Goal: Task Accomplishment & Management: Complete application form

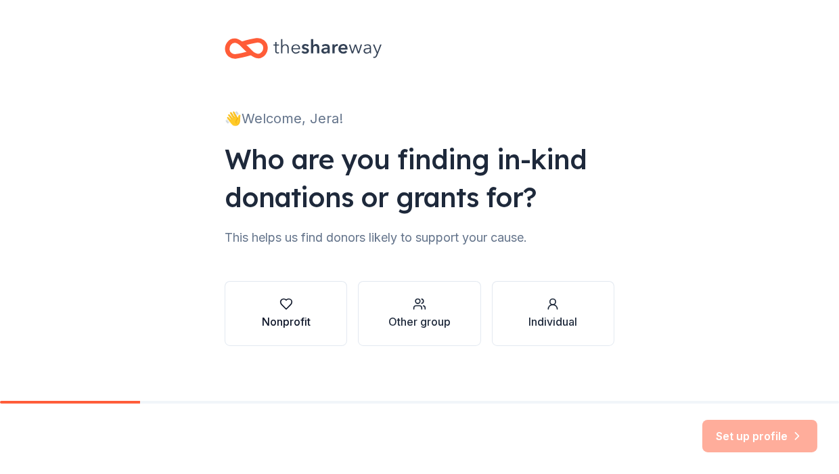
click at [280, 301] on icon "button" at bounding box center [287, 304] width 14 height 14
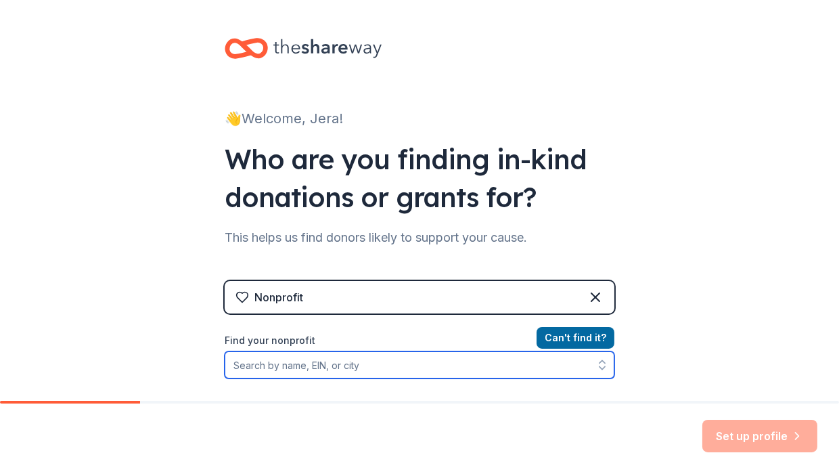
click at [353, 366] on input "Find your nonprofit" at bounding box center [420, 364] width 390 height 27
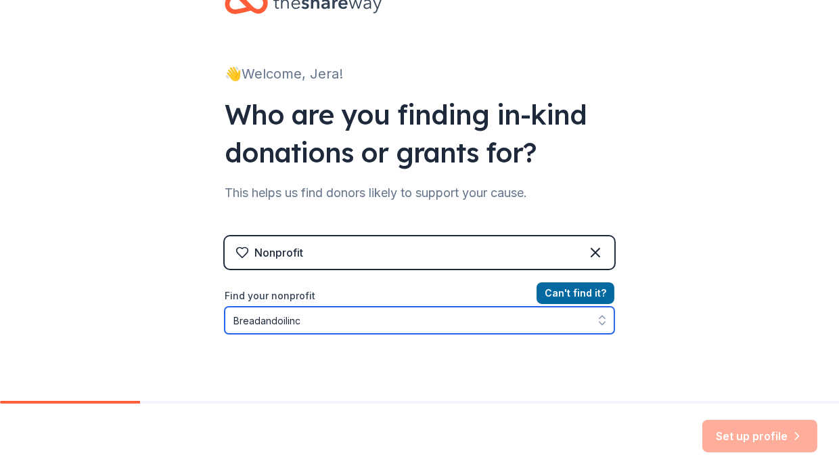
click at [596, 320] on icon "button" at bounding box center [603, 320] width 14 height 14
type input "Breadandoilinc"
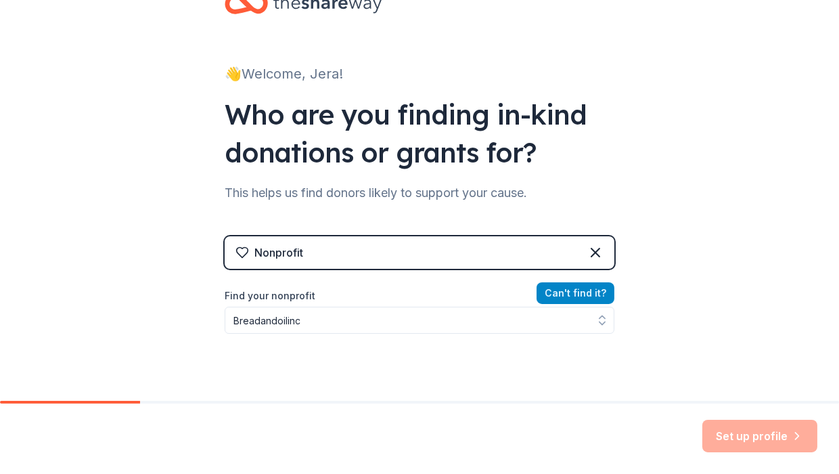
click at [586, 289] on button "Can ' t find it?" at bounding box center [576, 293] width 78 height 22
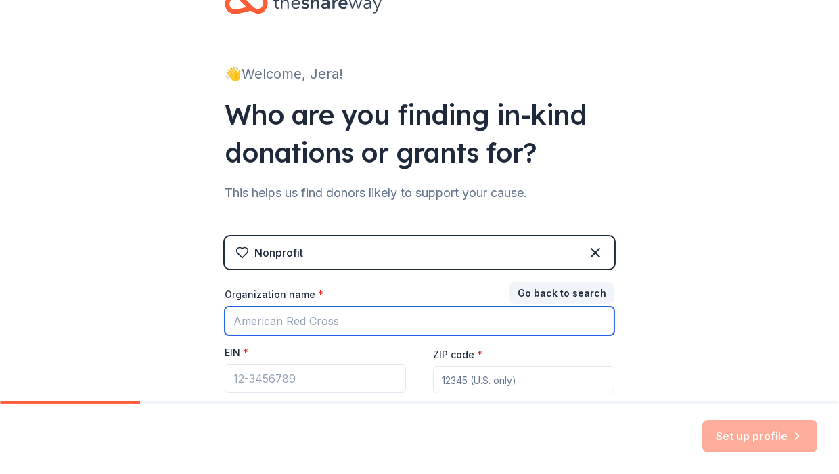
click at [334, 320] on input "Organization name *" at bounding box center [420, 321] width 390 height 28
click at [340, 319] on input "Organization name *" at bounding box center [420, 321] width 390 height 28
type input "Breadandoilinc"
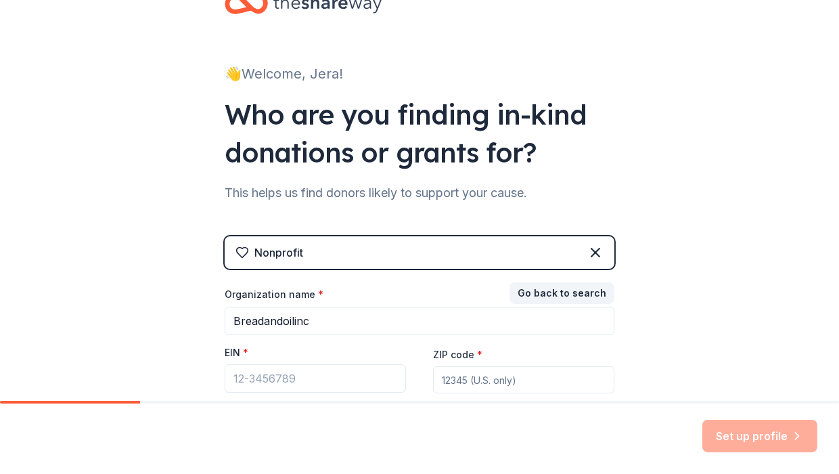
click at [461, 376] on input "ZIP code *" at bounding box center [523, 379] width 181 height 27
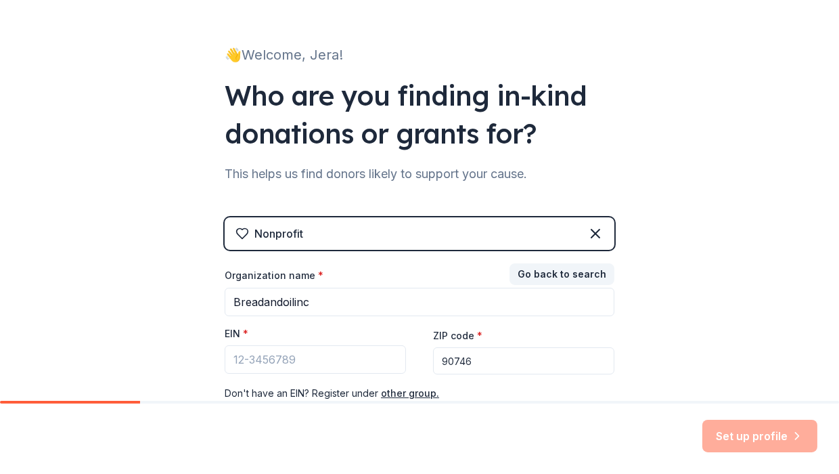
scroll to position [60, 0]
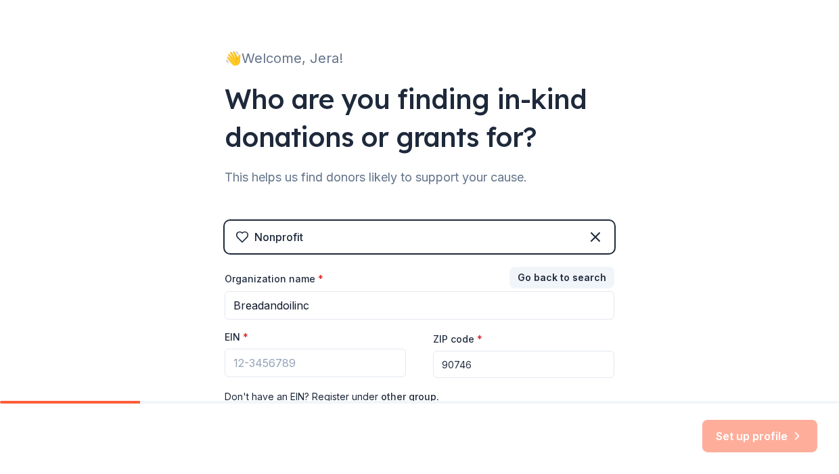
type input "90746"
click at [764, 221] on div "👋 Welcome, Jera! Who are you finding in-kind donations or grants for? This help…" at bounding box center [419, 218] width 839 height 557
click at [238, 364] on input "EIN *" at bounding box center [315, 363] width 181 height 28
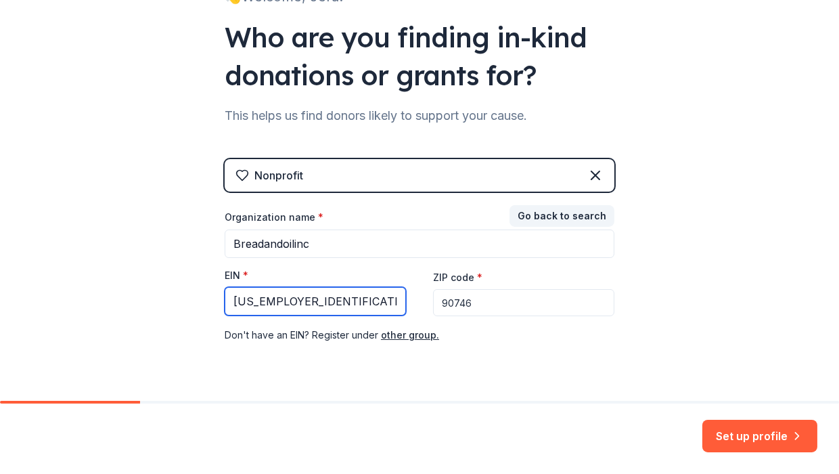
scroll to position [123, 0]
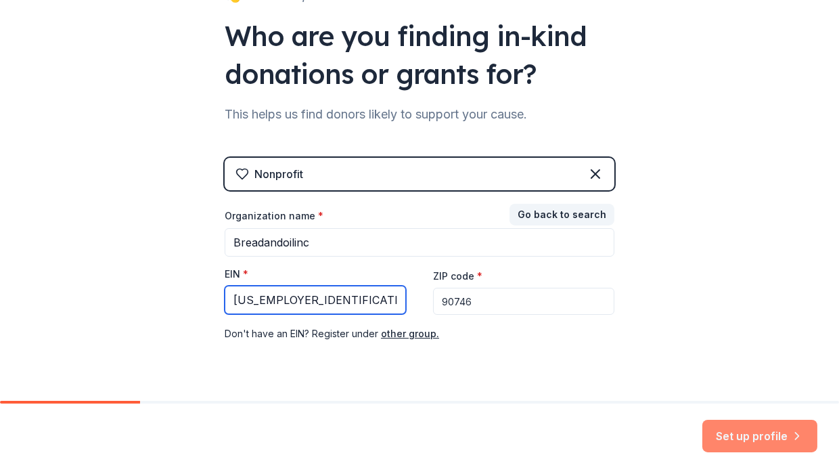
type input "81-2809476"
click at [737, 433] on button "Set up profile" at bounding box center [760, 436] width 115 height 32
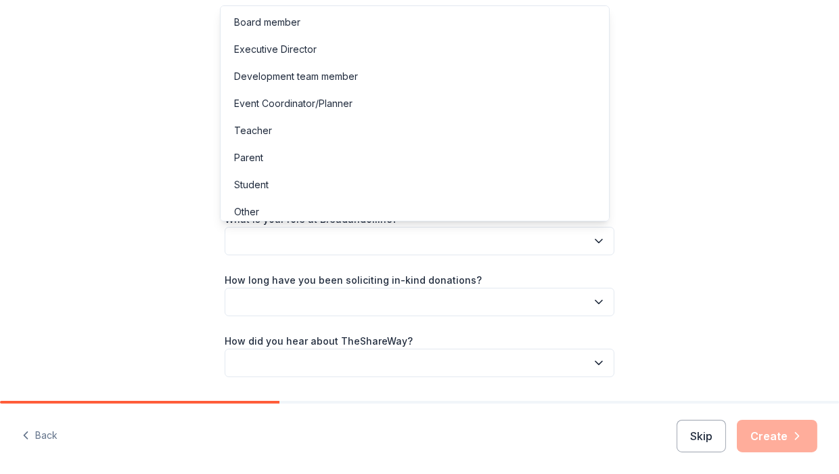
click at [292, 238] on button "button" at bounding box center [420, 241] width 390 height 28
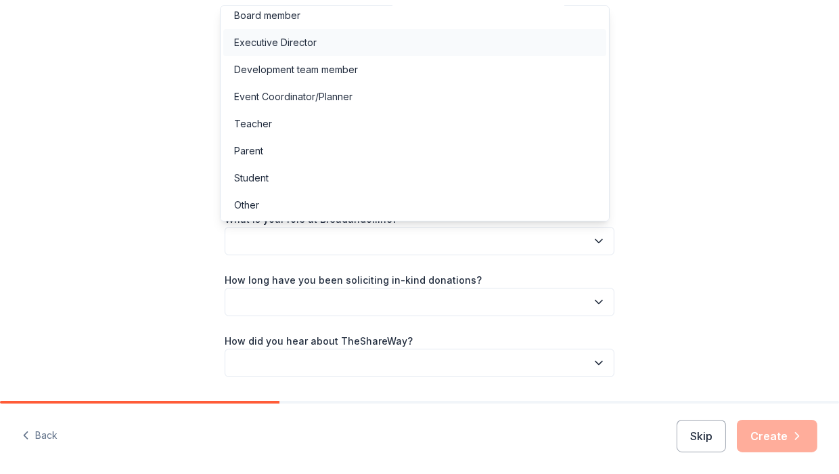
click at [404, 41] on div "Executive Director" at bounding box center [414, 42] width 383 height 27
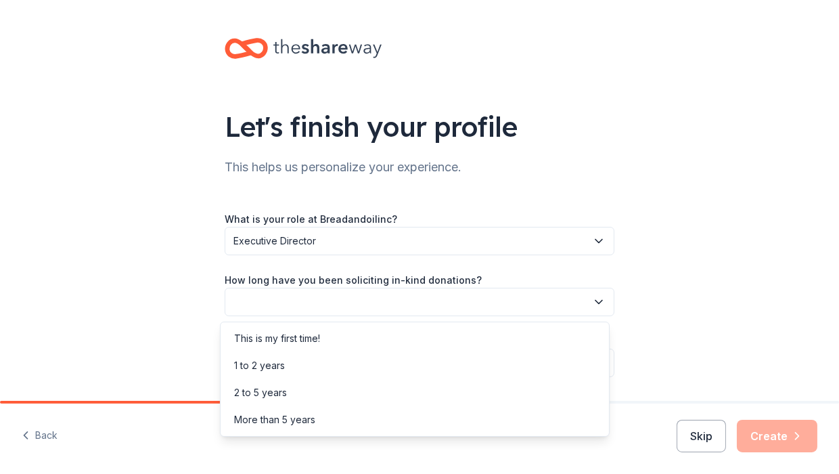
click at [596, 302] on icon "button" at bounding box center [599, 302] width 7 height 3
click at [320, 332] on div "This is my first time!" at bounding box center [277, 338] width 86 height 16
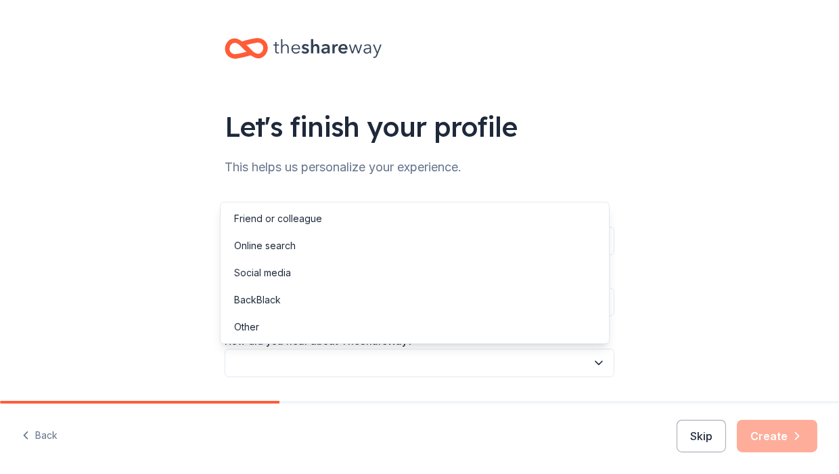
click at [596, 363] on icon "button" at bounding box center [599, 362] width 7 height 3
click at [577, 219] on div "Friend or colleague" at bounding box center [414, 218] width 383 height 27
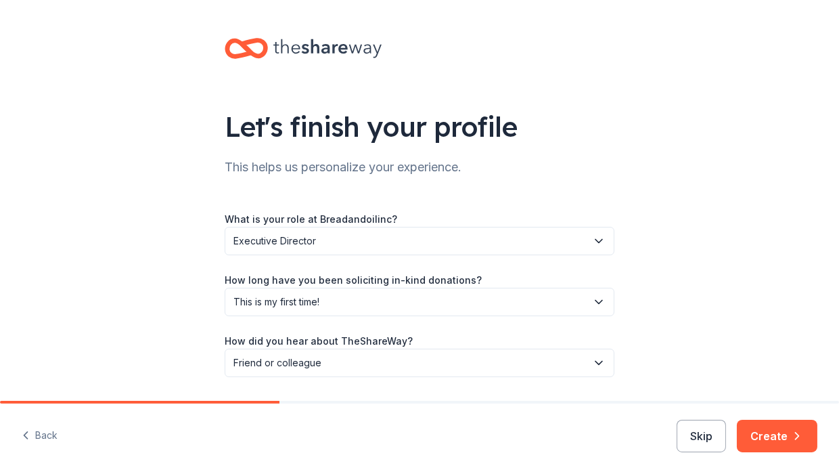
scroll to position [41, 0]
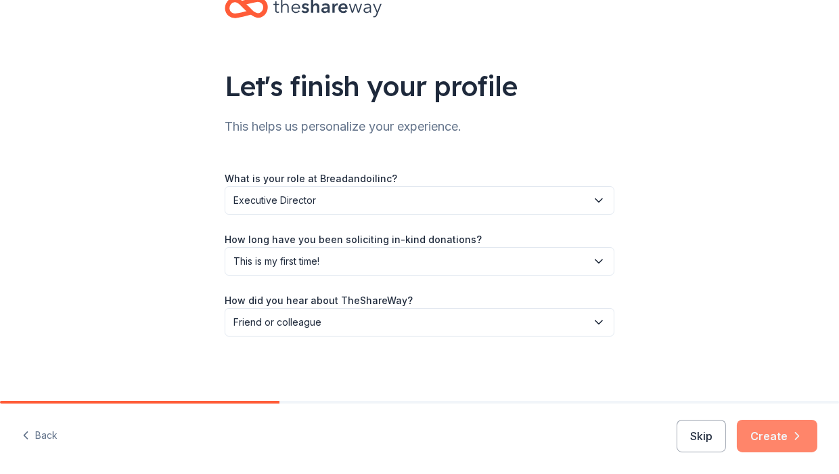
click at [778, 431] on button "Create" at bounding box center [777, 436] width 81 height 32
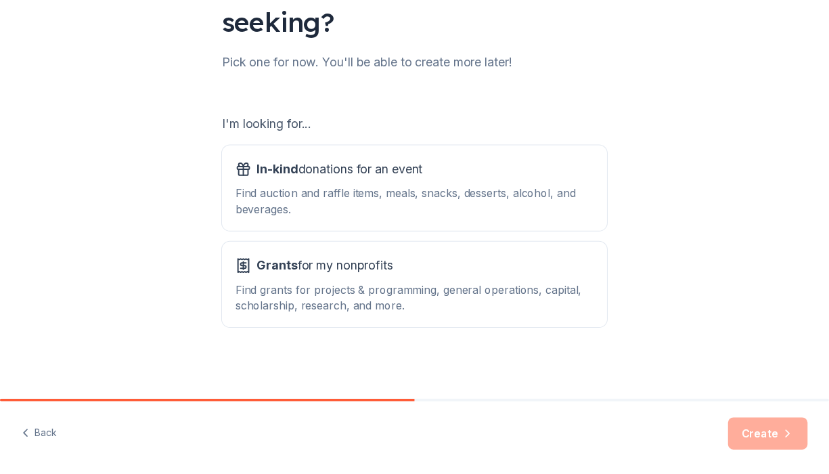
scroll to position [145, 0]
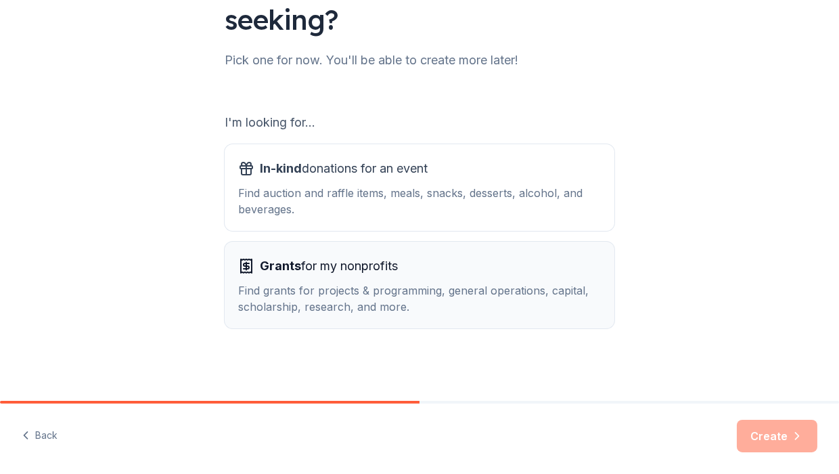
click at [363, 301] on div "Find grants for projects & programming, general operations, capital, scholarshi…" at bounding box center [419, 298] width 363 height 32
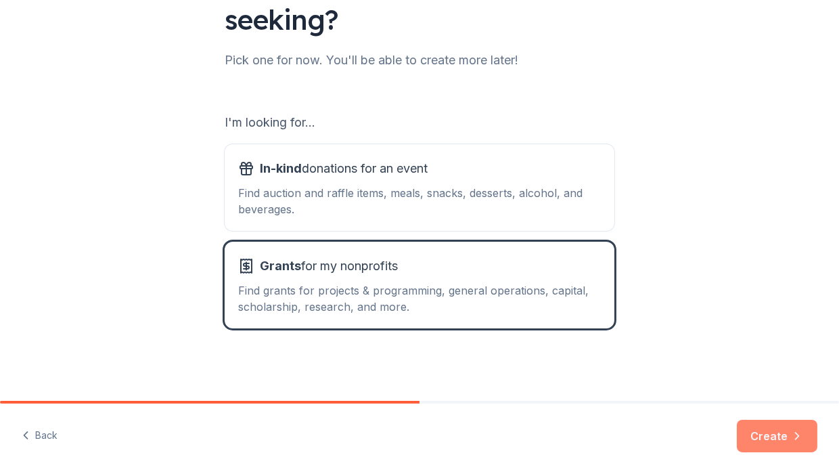
click at [769, 426] on button "Create" at bounding box center [777, 436] width 81 height 32
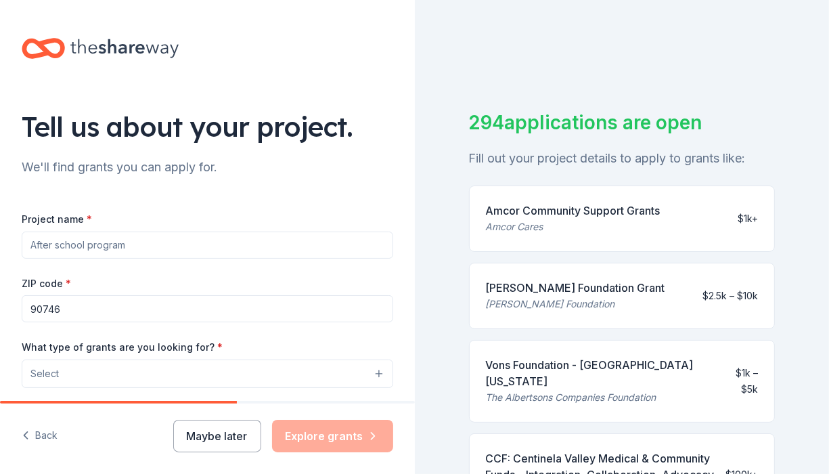
click at [137, 242] on input "Project name *" at bounding box center [208, 245] width 372 height 27
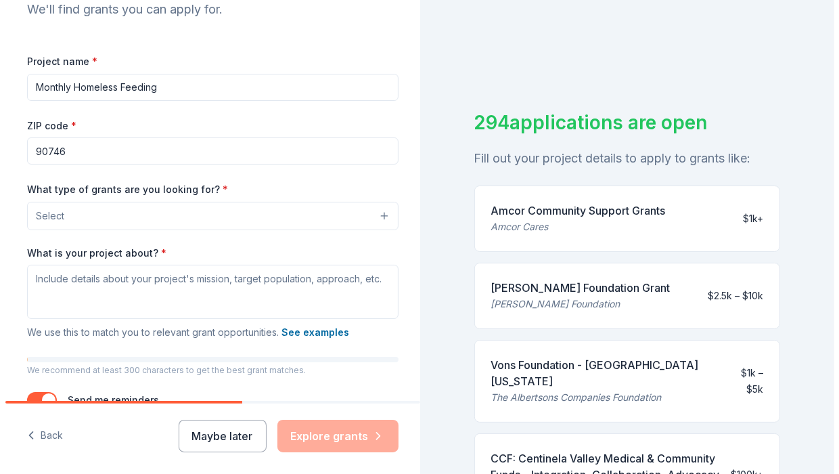
scroll to position [150, 0]
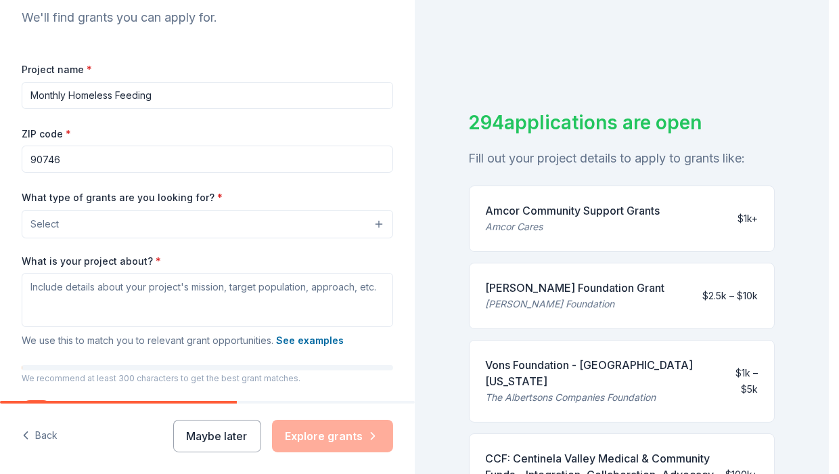
click at [370, 222] on button "Select" at bounding box center [208, 224] width 372 height 28
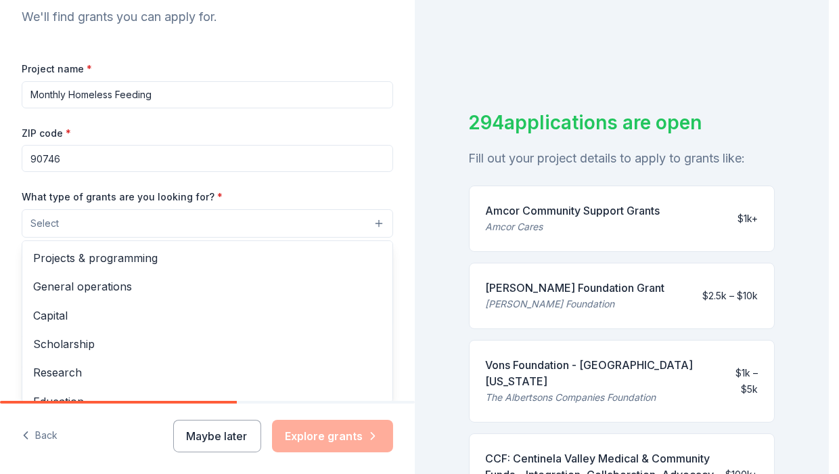
scroll to position [128, 0]
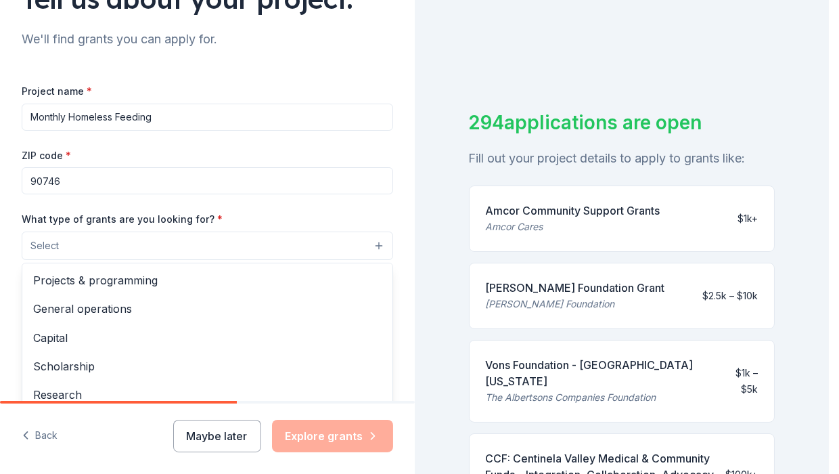
drag, startPoint x: 156, startPoint y: 116, endPoint x: 149, endPoint y: 123, distance: 9.6
click at [149, 123] on div "Project name * Monthly Homeless Feeding ZIP code * 90746 What type of grants ar…" at bounding box center [208, 269] width 372 height 372
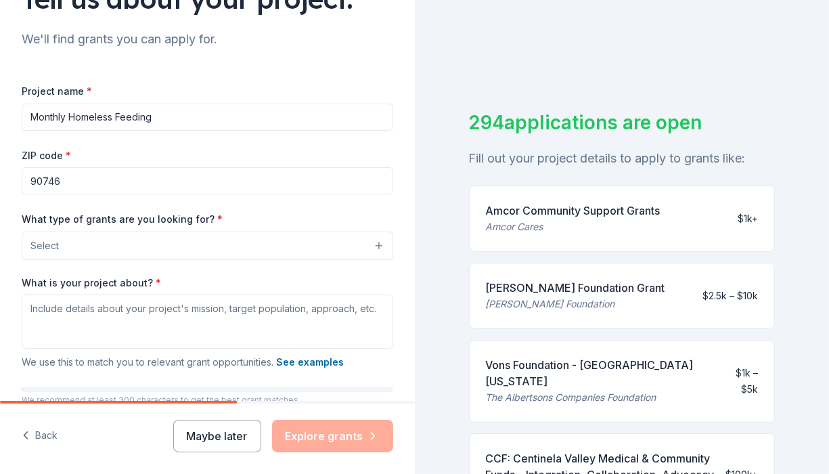
click at [149, 123] on input "Monthly Homeless Feeding" at bounding box center [208, 117] width 372 height 27
type input "g"
click at [51, 125] on input "g" at bounding box center [208, 117] width 372 height 27
click at [156, 119] on input "Monthly Feeding Program dor Homeless" at bounding box center [208, 117] width 372 height 27
type input "Monthly Feeding Program for Homeless"
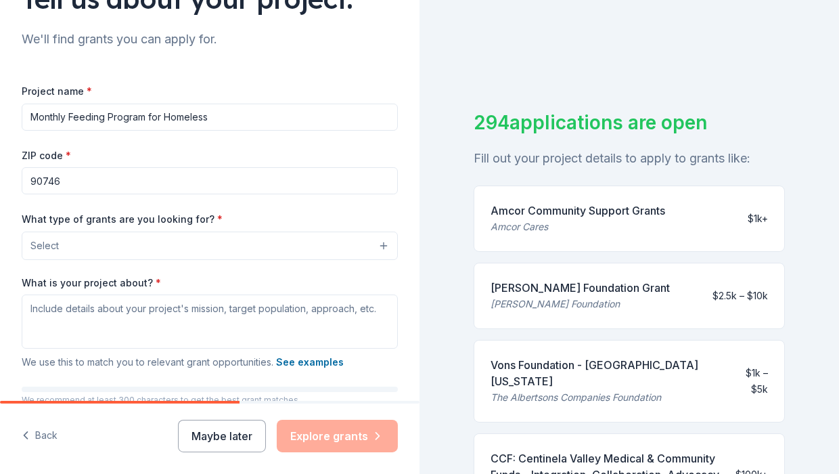
click at [366, 242] on button "Select" at bounding box center [210, 246] width 376 height 28
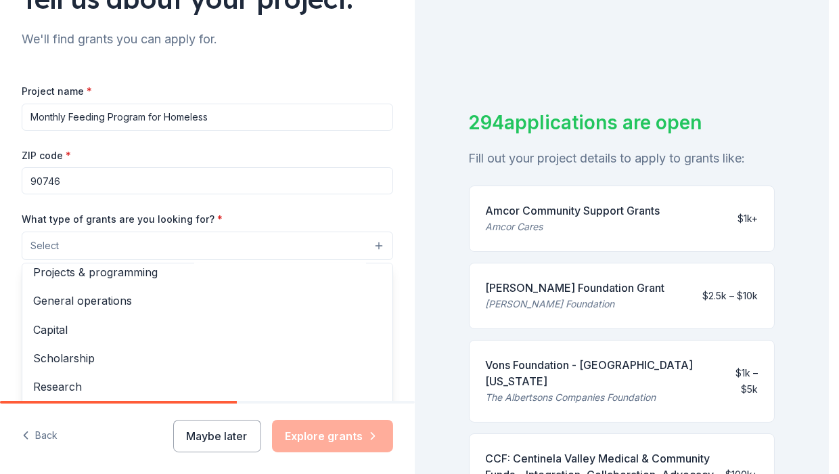
scroll to position [0, 0]
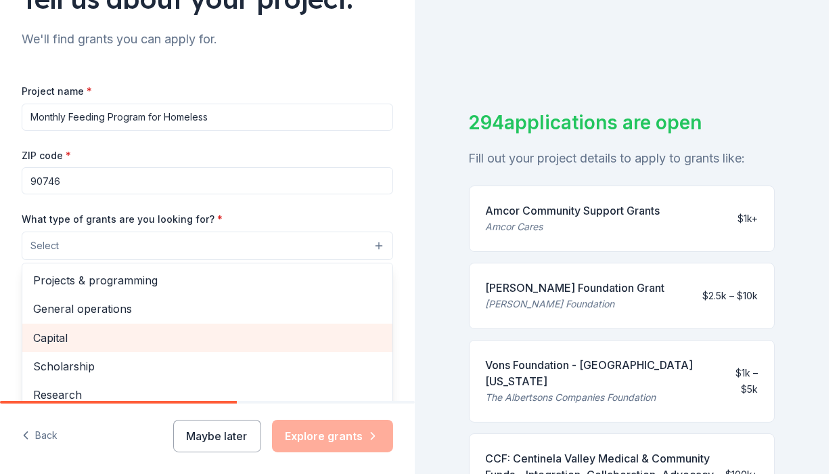
click at [91, 338] on span "Capital" at bounding box center [207, 338] width 349 height 18
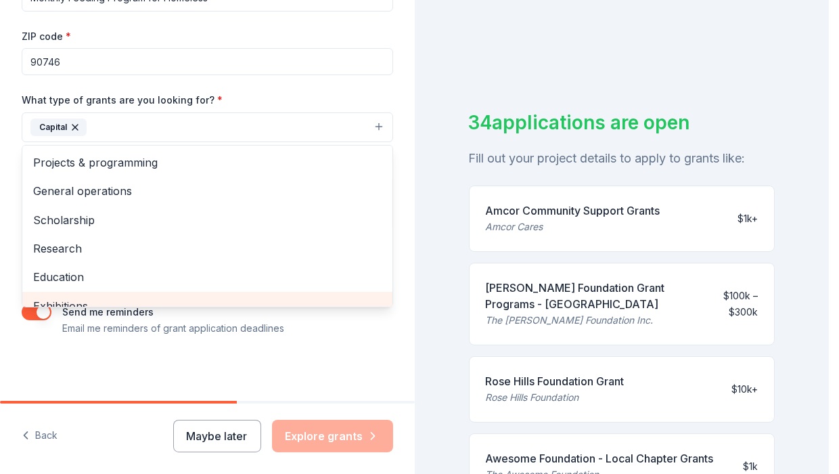
scroll to position [14, 0]
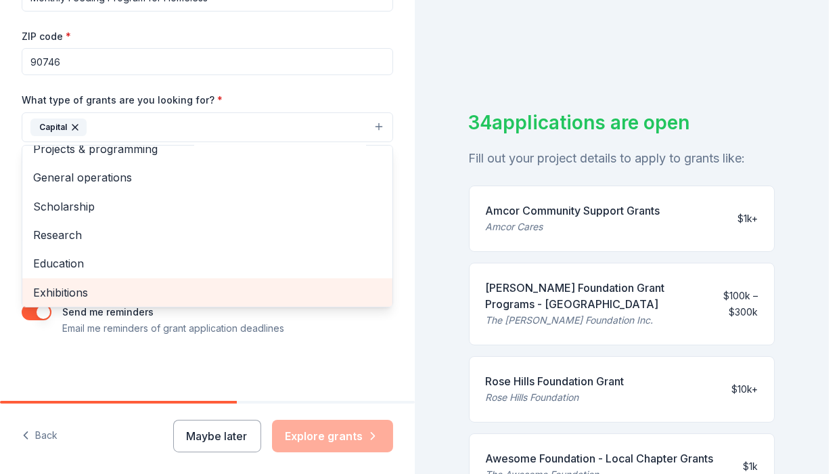
click at [337, 303] on div "Exhibitions" at bounding box center [207, 292] width 370 height 28
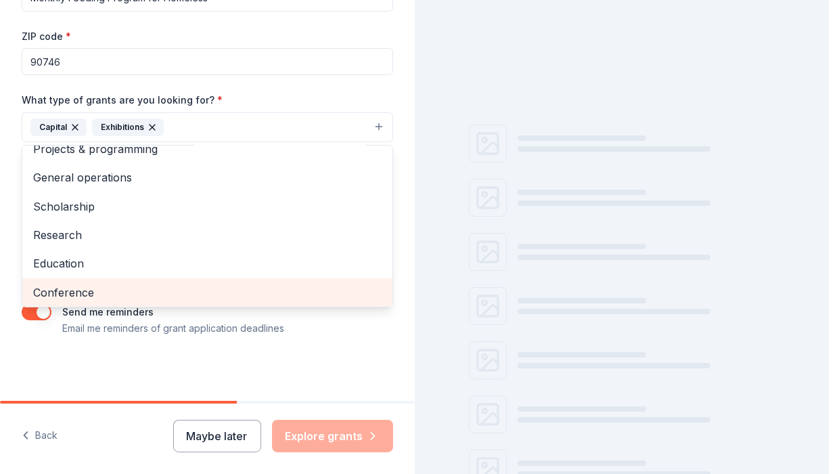
click at [337, 303] on div "Conference" at bounding box center [207, 292] width 370 height 28
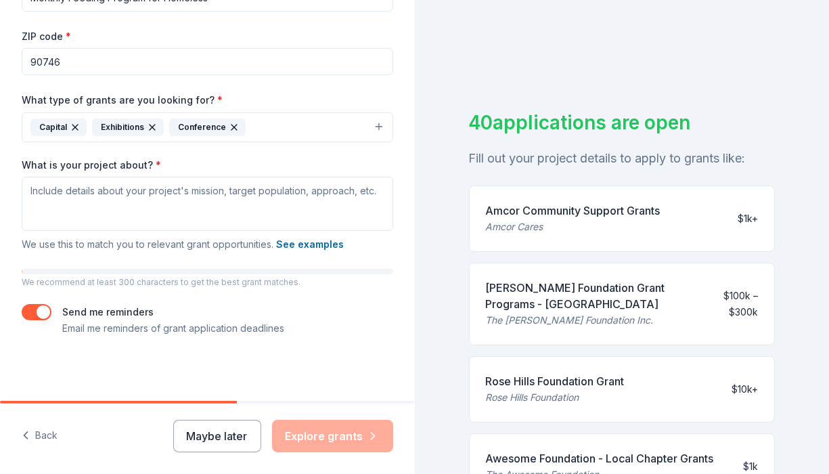
click at [230, 125] on icon "button" at bounding box center [234, 127] width 11 height 11
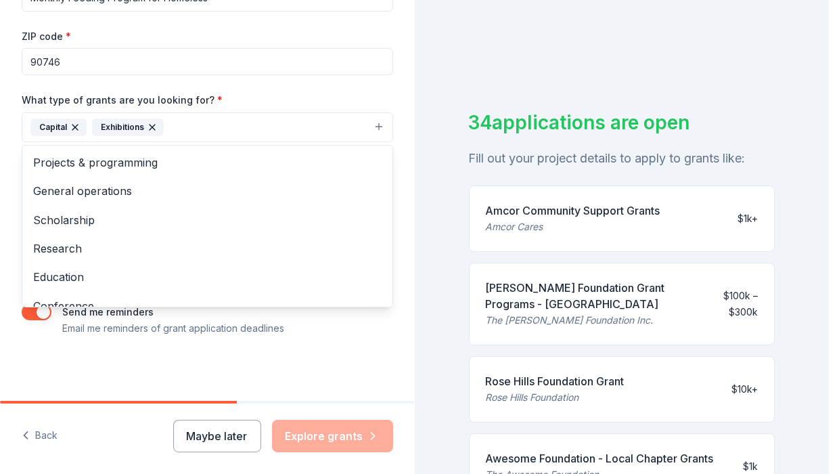
click at [151, 124] on icon "button" at bounding box center [152, 127] width 11 height 11
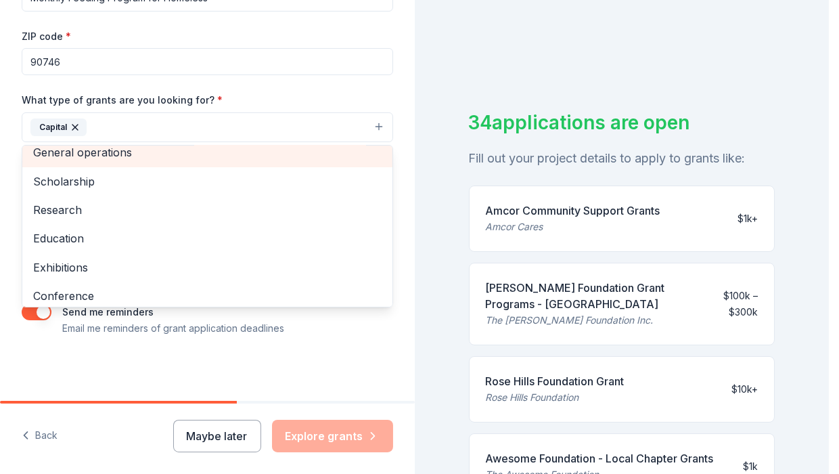
scroll to position [31, 0]
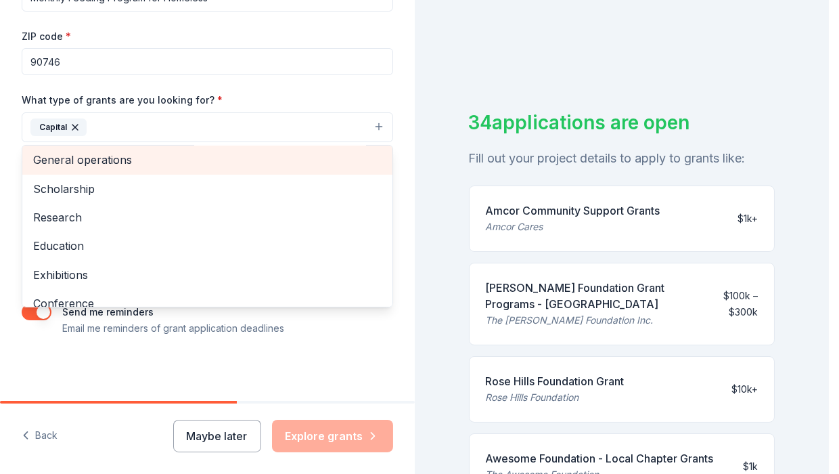
click at [234, 149] on div "General operations" at bounding box center [207, 160] width 370 height 28
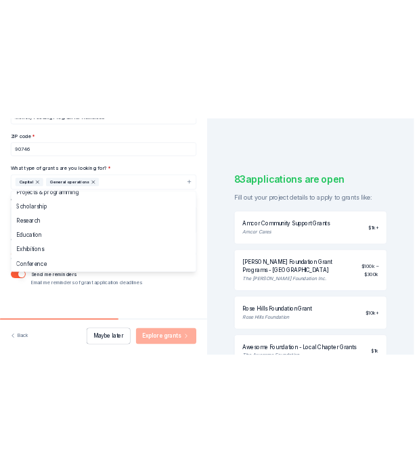
scroll to position [0, 0]
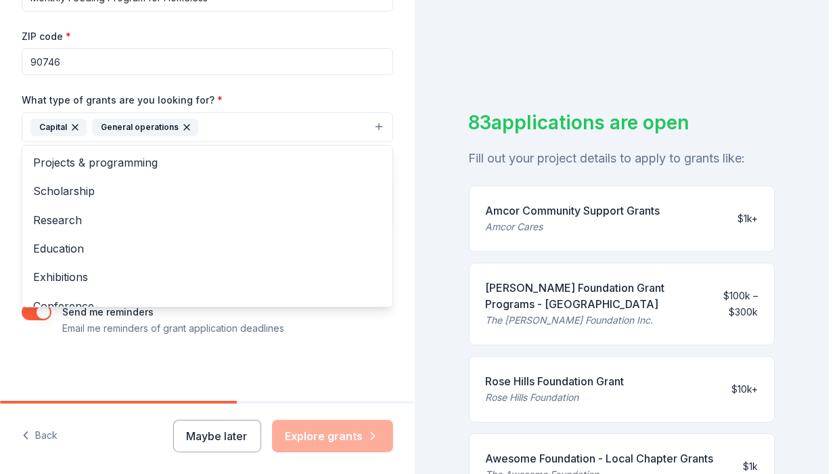
click at [345, 332] on div "Project name * Monthly Feeding Program for Homeless ZIP code * 90746 What type …" at bounding box center [208, 149] width 372 height 373
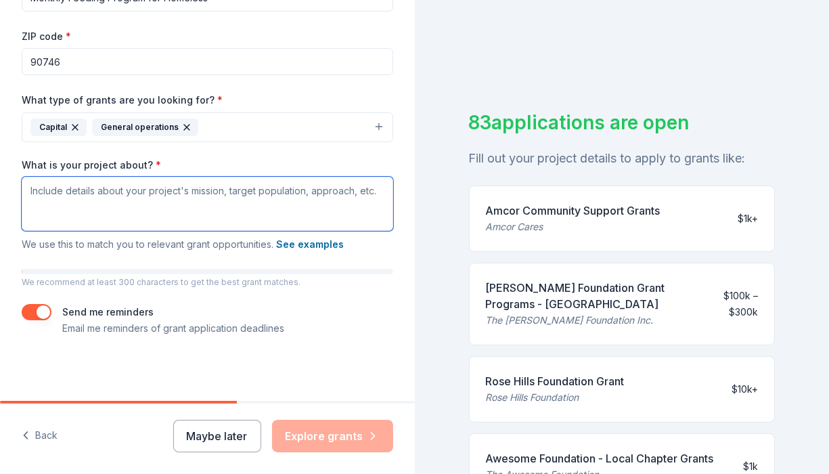
click at [144, 201] on textarea "What is your project about? *" at bounding box center [208, 204] width 372 height 54
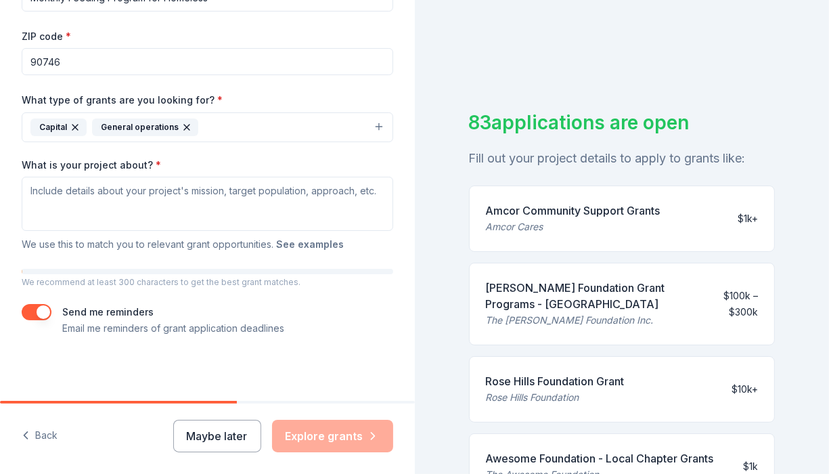
click at [310, 241] on button "See examples" at bounding box center [310, 244] width 68 height 16
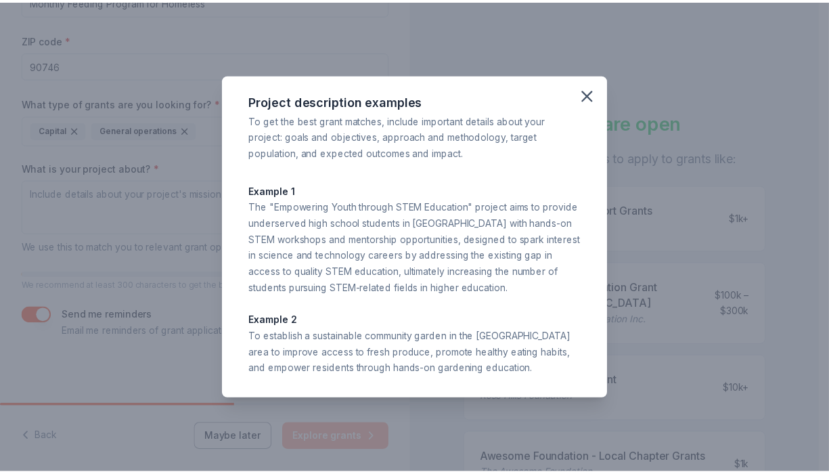
scroll to position [76, 0]
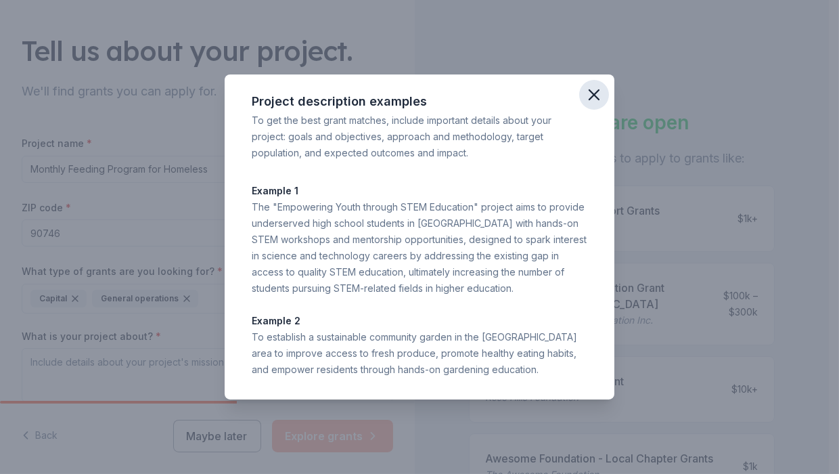
click at [587, 90] on icon "button" at bounding box center [594, 94] width 19 height 19
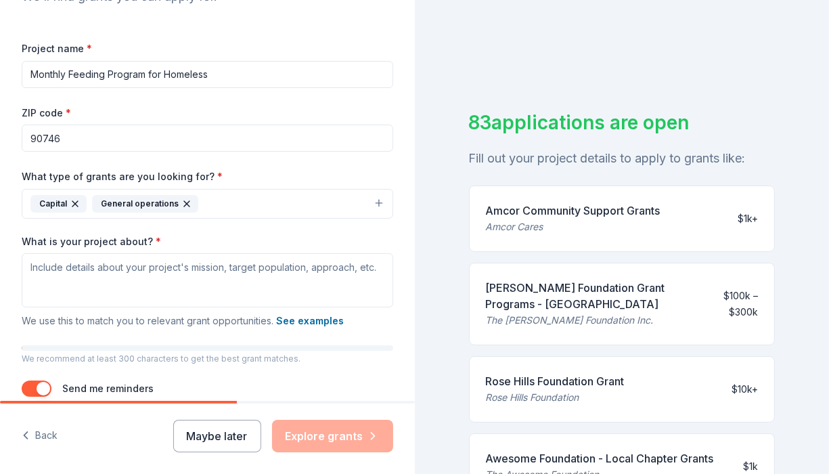
scroll to position [173, 0]
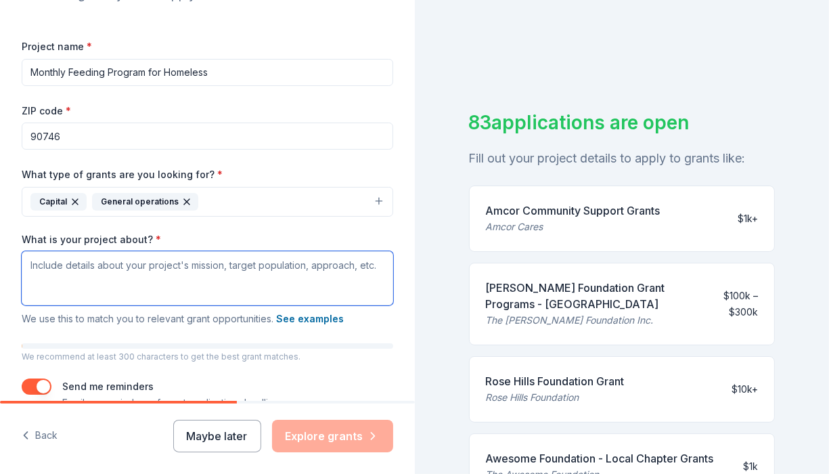
click at [40, 268] on textarea "What is your project about? *" at bounding box center [208, 278] width 372 height 54
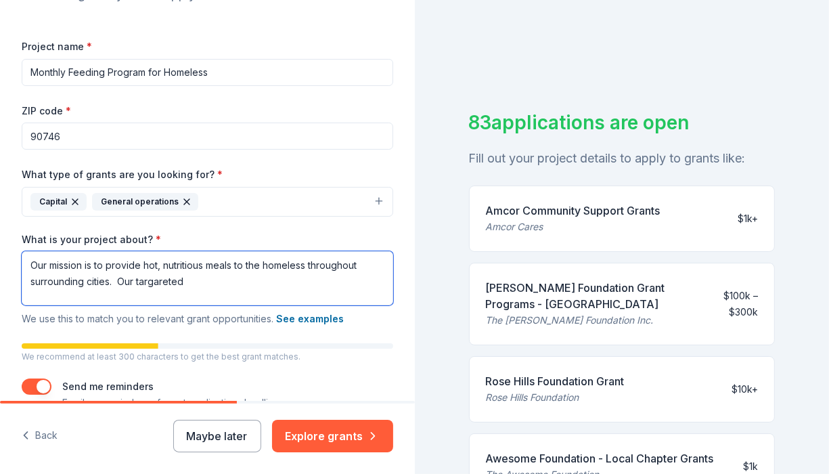
click at [163, 280] on textarea "Our mission is to provide hot, nutritious meals to the homeless throughout surr…" at bounding box center [208, 278] width 372 height 54
click at [186, 278] on textarea "Our mission is to provide hot, nutritious meals to the homeless throughout surr…" at bounding box center [208, 278] width 372 height 54
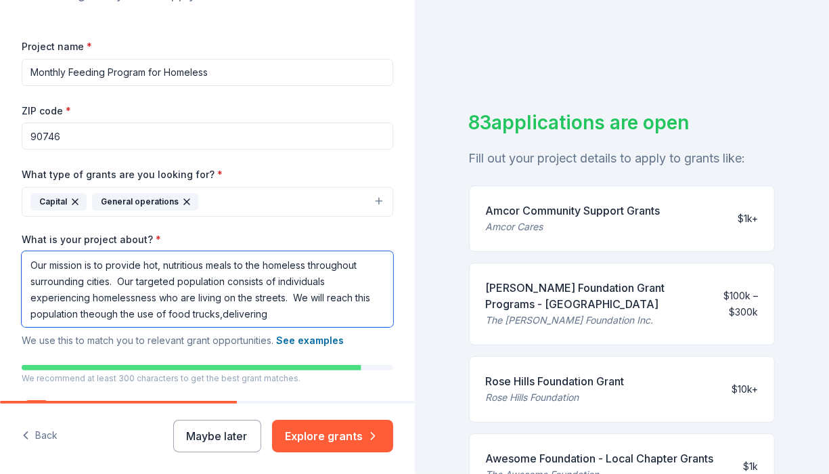
click at [240, 313] on textarea "Our mission is to provide hot, nutritious meals to the homeless throughout surr…" at bounding box center [208, 289] width 372 height 76
click at [292, 309] on textarea "Our mission is to provide hot, nutritious meals to the homeless throughout surr…" at bounding box center [208, 289] width 372 height 76
click at [107, 310] on textarea "Our mission is to provide hot, nutritious meals to the homeless throughout surr…" at bounding box center [208, 289] width 372 height 76
click at [116, 313] on textarea "Our mission is to provide hot, nutritious meals to the homeless throughout surr…" at bounding box center [208, 289] width 372 height 76
click at [445, 296] on div "83 applications are open Fill out your project details to apply to grants like:…" at bounding box center [622, 237] width 415 height 474
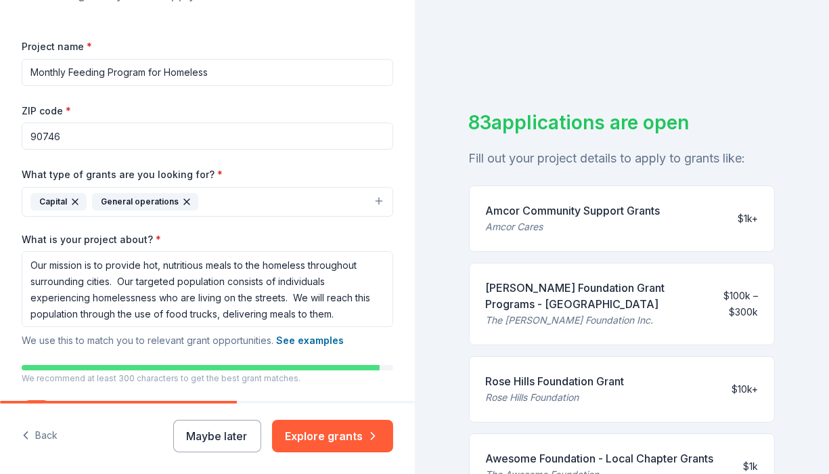
click at [445, 296] on div "83 applications are open Fill out your project details to apply to grants like:…" at bounding box center [622, 237] width 415 height 474
click at [360, 311] on textarea "Our mission is to provide hot, nutritious meals to the homeless throughout surr…" at bounding box center [208, 289] width 372 height 76
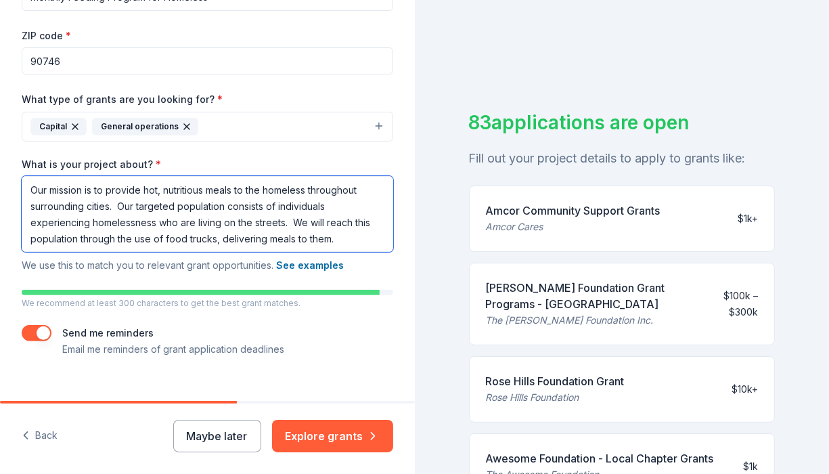
scroll to position [248, 0]
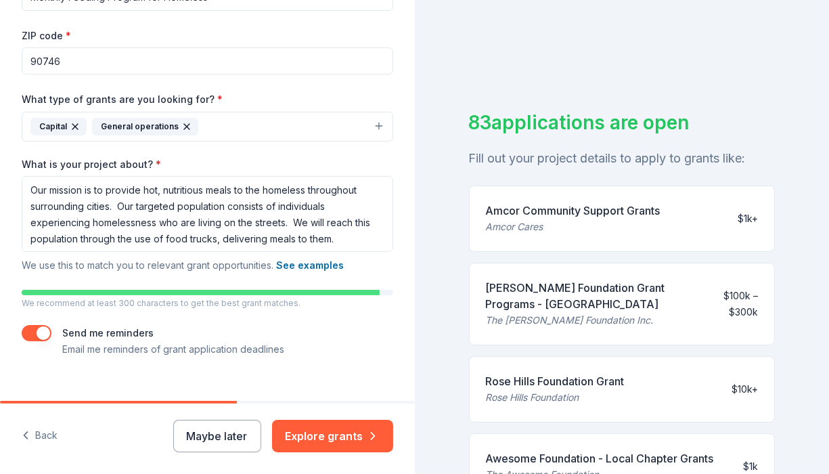
drag, startPoint x: 47, startPoint y: 326, endPoint x: 21, endPoint y: 328, distance: 25.8
click at [21, 328] on div "Tell us about your project. We'll find grants you can apply for. Project name *…" at bounding box center [207, 87] width 415 height 670
drag, startPoint x: 21, startPoint y: 328, endPoint x: 41, endPoint y: 329, distance: 19.7
click at [41, 329] on div "Tell us about your project. We'll find grants you can apply for. Project name *…" at bounding box center [207, 87] width 415 height 670
drag, startPoint x: 41, startPoint y: 329, endPoint x: 24, endPoint y: 328, distance: 16.3
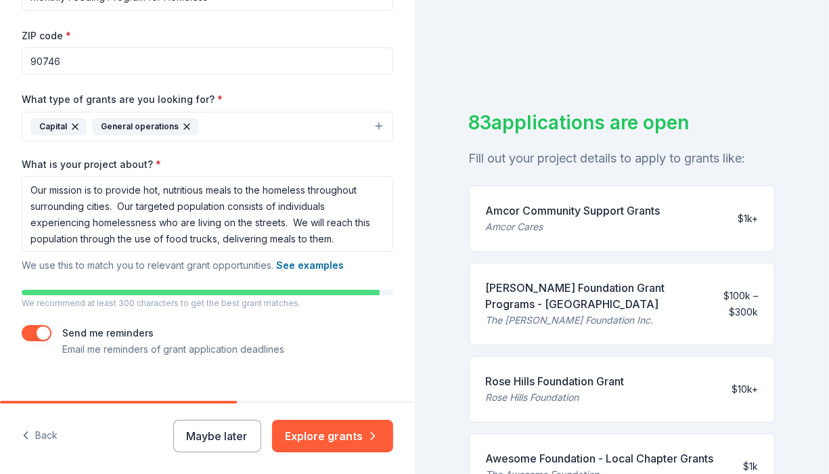
click at [24, 328] on button "button" at bounding box center [37, 333] width 30 height 16
click at [328, 260] on button "See examples" at bounding box center [310, 265] width 68 height 16
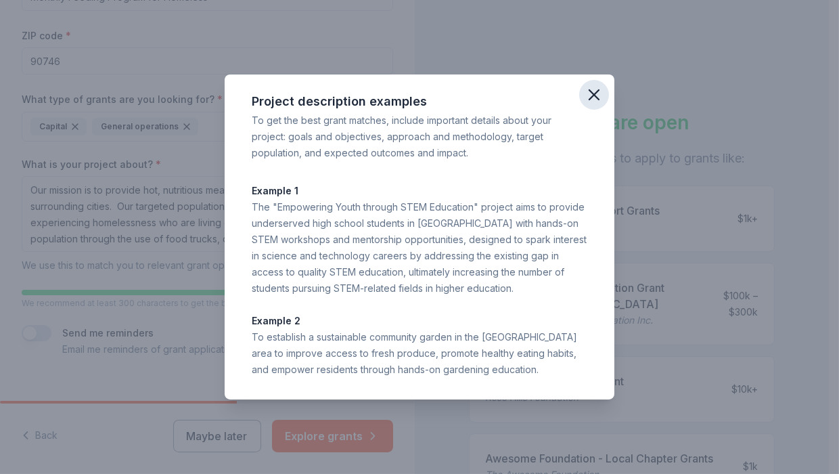
click at [594, 96] on icon "button" at bounding box center [594, 94] width 19 height 19
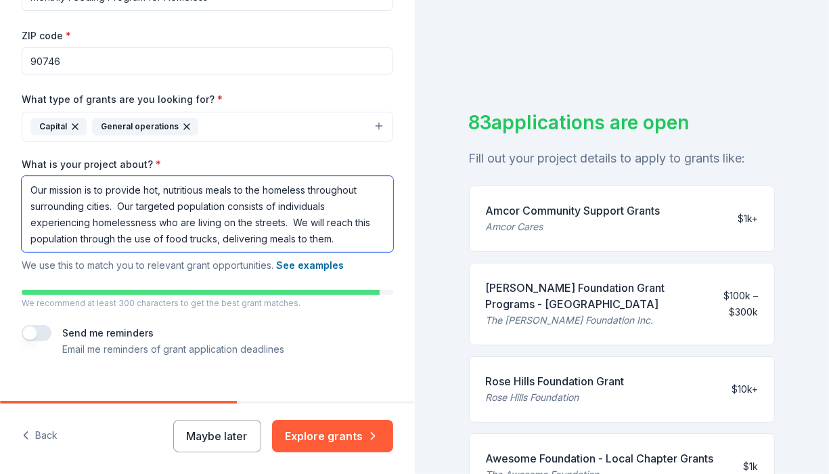
click at [113, 206] on textarea "Our mission is to provide hot, nutritious meals to the homeless throughout surr…" at bounding box center [208, 214] width 372 height 76
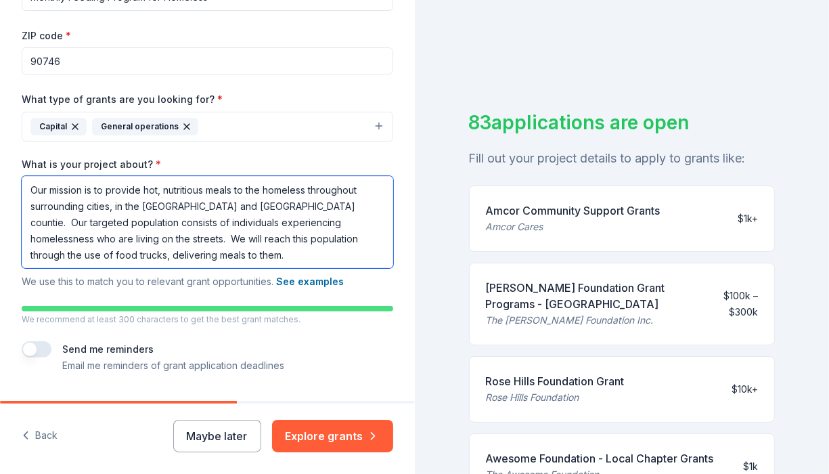
click at [298, 205] on textarea "Our mission is to provide hot, nutritious meals to the homeless throughout surr…" at bounding box center [208, 222] width 372 height 92
type textarea "Our mission is to provide hot, nutritious meals to the homeless throughout surr…"
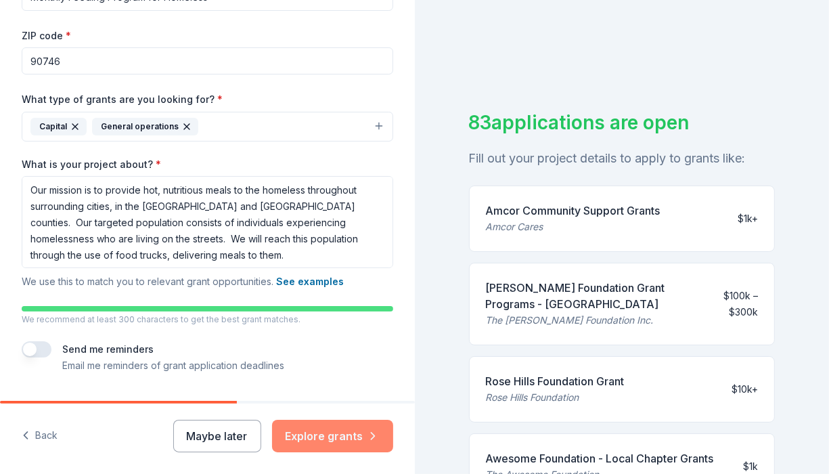
click at [340, 429] on button "Explore grants" at bounding box center [332, 436] width 121 height 32
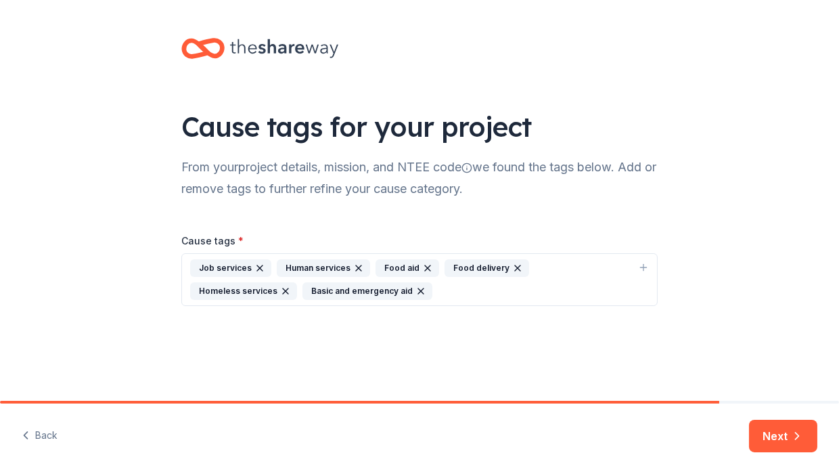
click at [259, 265] on icon "button" at bounding box center [259, 267] width 5 height 5
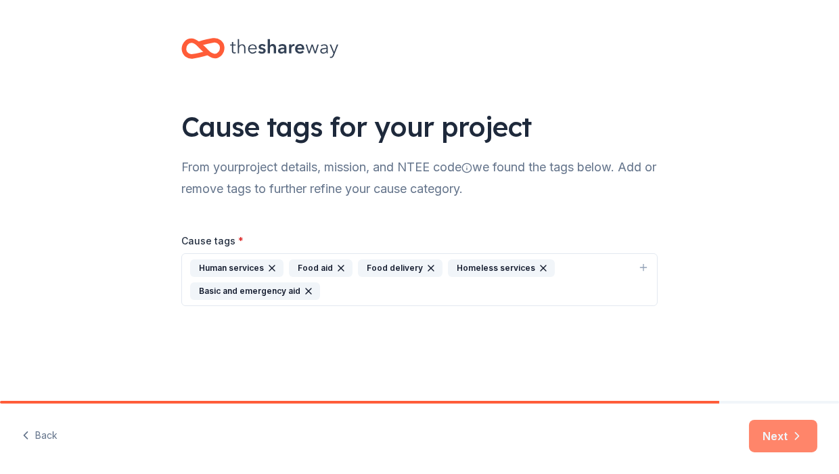
click at [777, 433] on button "Next" at bounding box center [783, 436] width 68 height 32
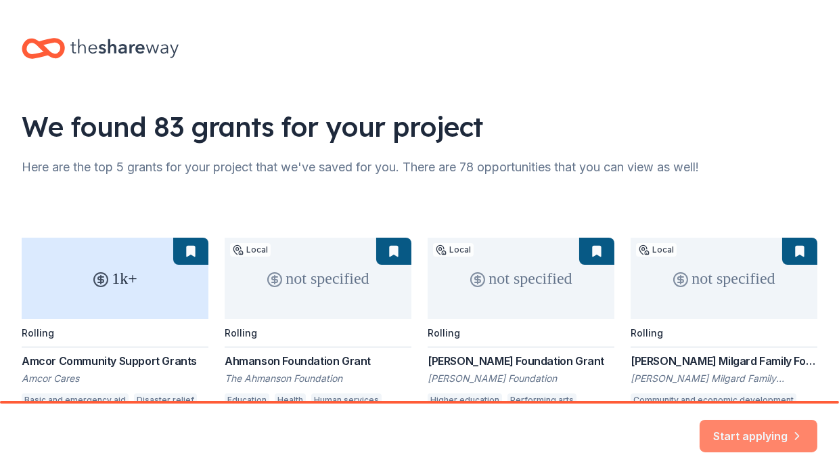
click at [770, 429] on button "Start applying" at bounding box center [759, 428] width 118 height 32
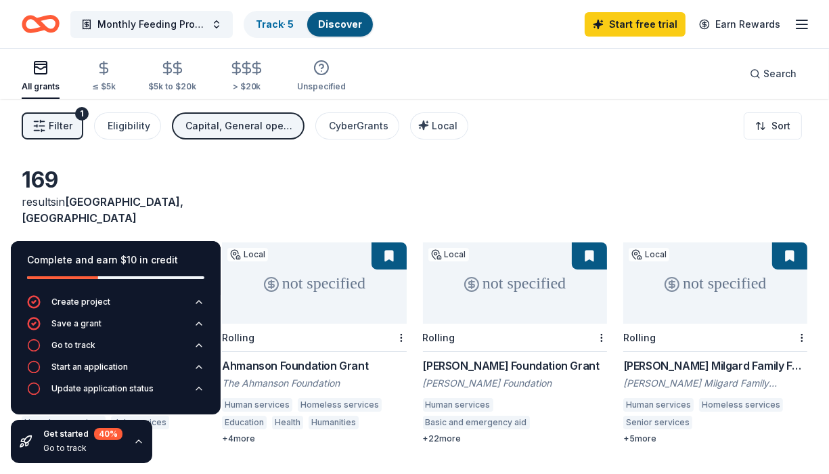
click at [829, 184] on html "Monthly Feeding Program for Homeless Track · 5 Discover Start free trial Earn R…" at bounding box center [414, 237] width 829 height 474
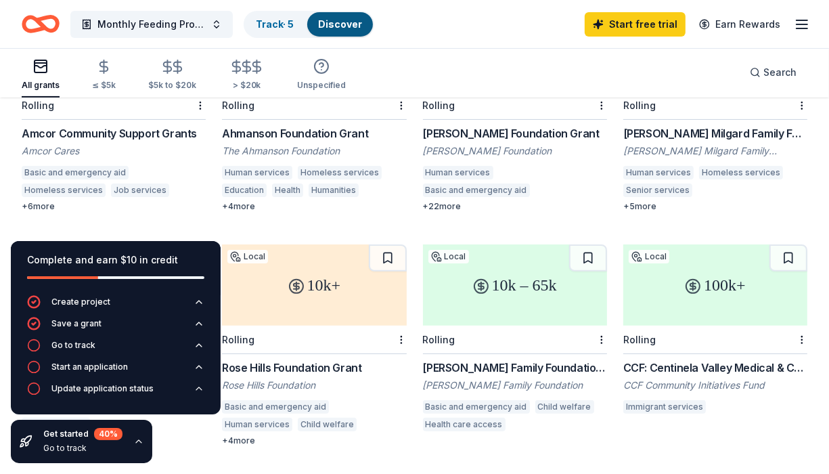
scroll to position [229, 0]
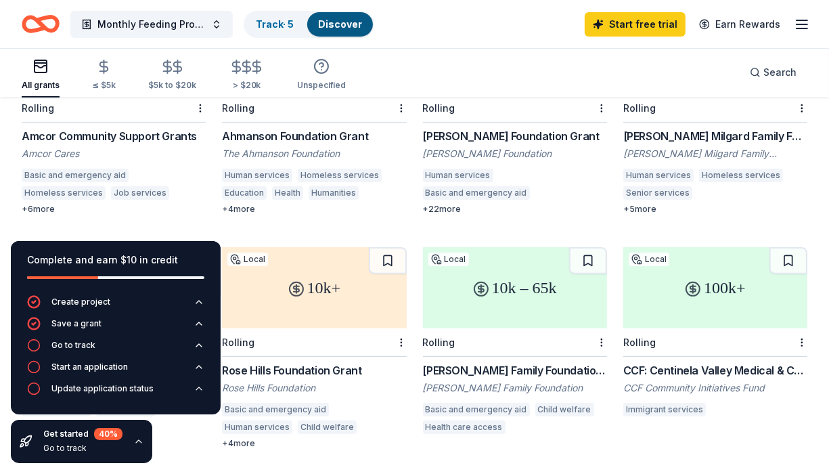
click at [199, 271] on div "Complete and earn $10 in credit" at bounding box center [115, 268] width 177 height 32
click at [137, 441] on icon "button" at bounding box center [138, 441] width 11 height 11
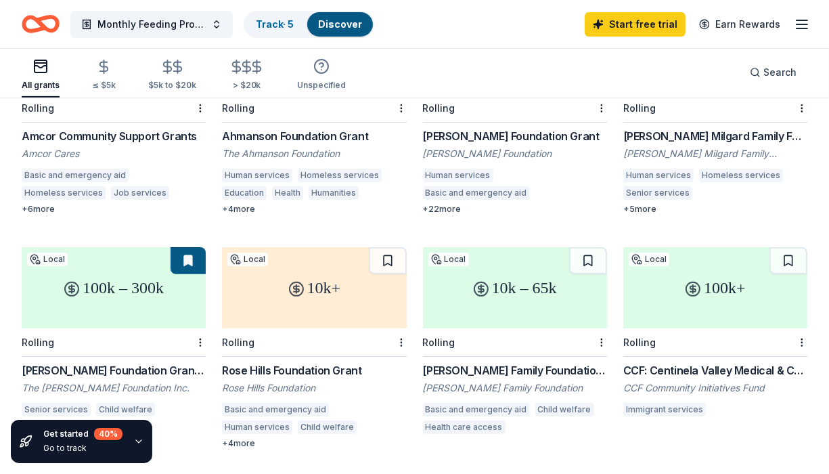
click at [39, 204] on div "+ 6 more" at bounding box center [114, 209] width 184 height 11
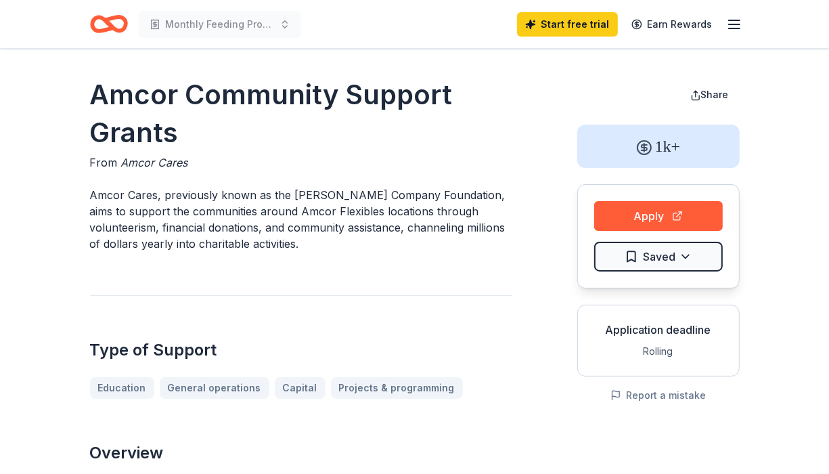
click at [124, 238] on p "Amcor Cares, previously known as the Bemis Company Foundation, aims to support …" at bounding box center [301, 219] width 422 height 65
click at [289, 388] on link "Capital" at bounding box center [306, 388] width 62 height 22
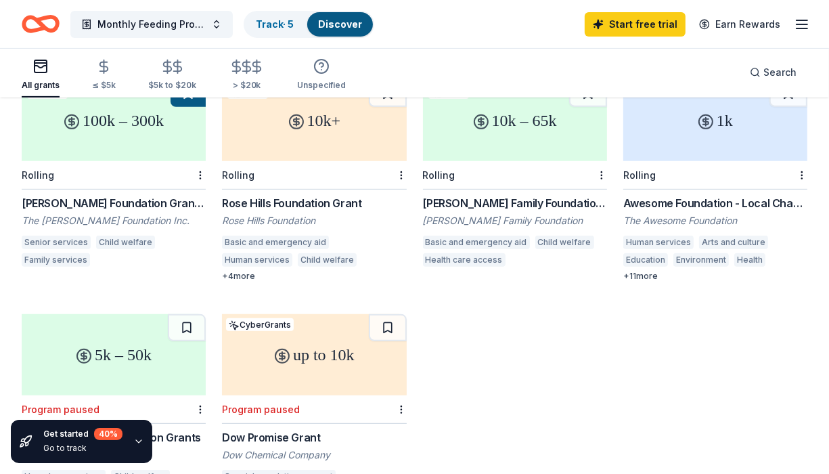
scroll to position [404, 0]
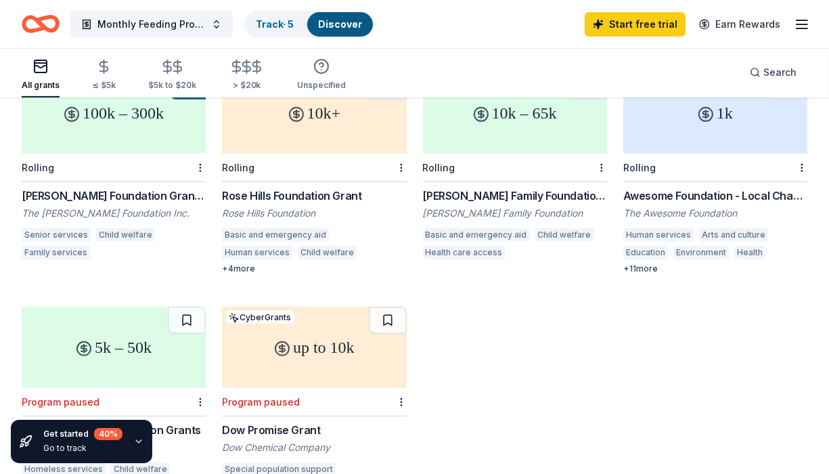
drag, startPoint x: 814, startPoint y: 238, endPoint x: 834, endPoint y: 250, distance: 23.7
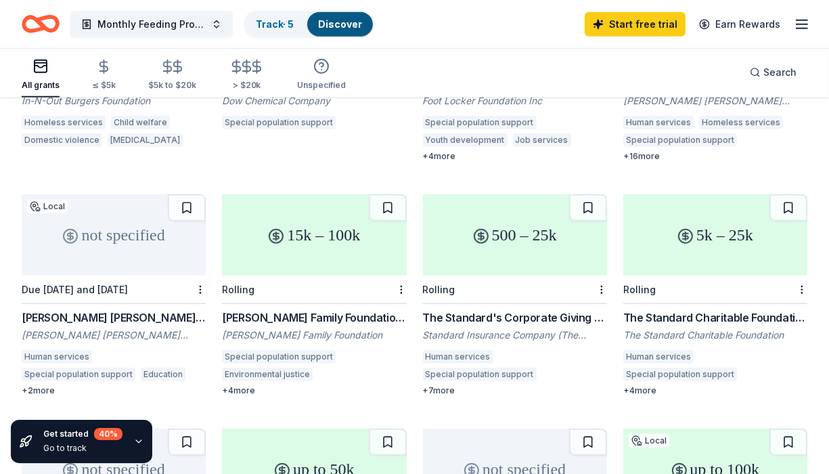
scroll to position [746, 0]
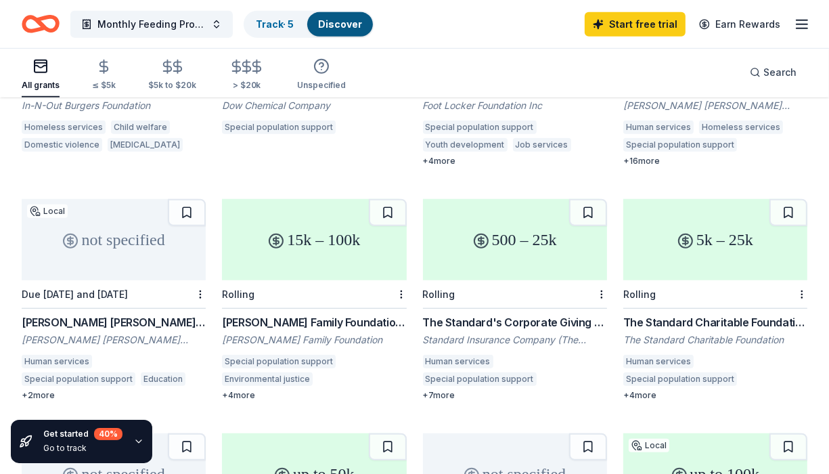
click at [57, 355] on div "Human services" at bounding box center [57, 362] width 70 height 14
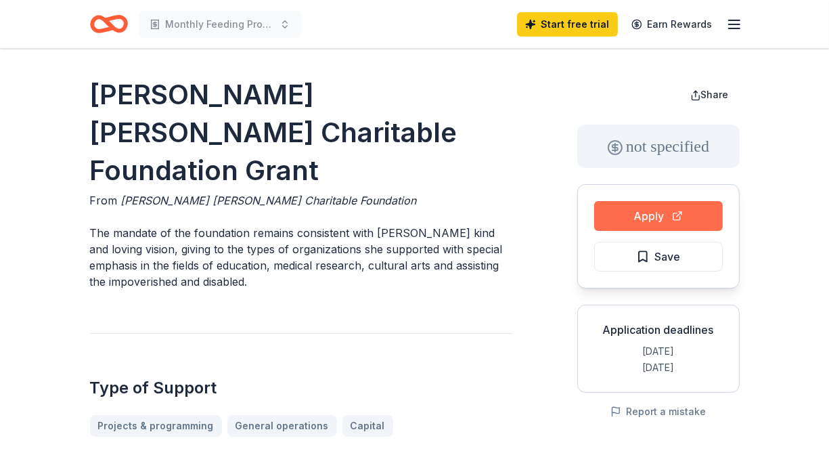
click at [648, 210] on button "Apply" at bounding box center [658, 216] width 129 height 30
